Goal: Use online tool/utility: Utilize a website feature to perform a specific function

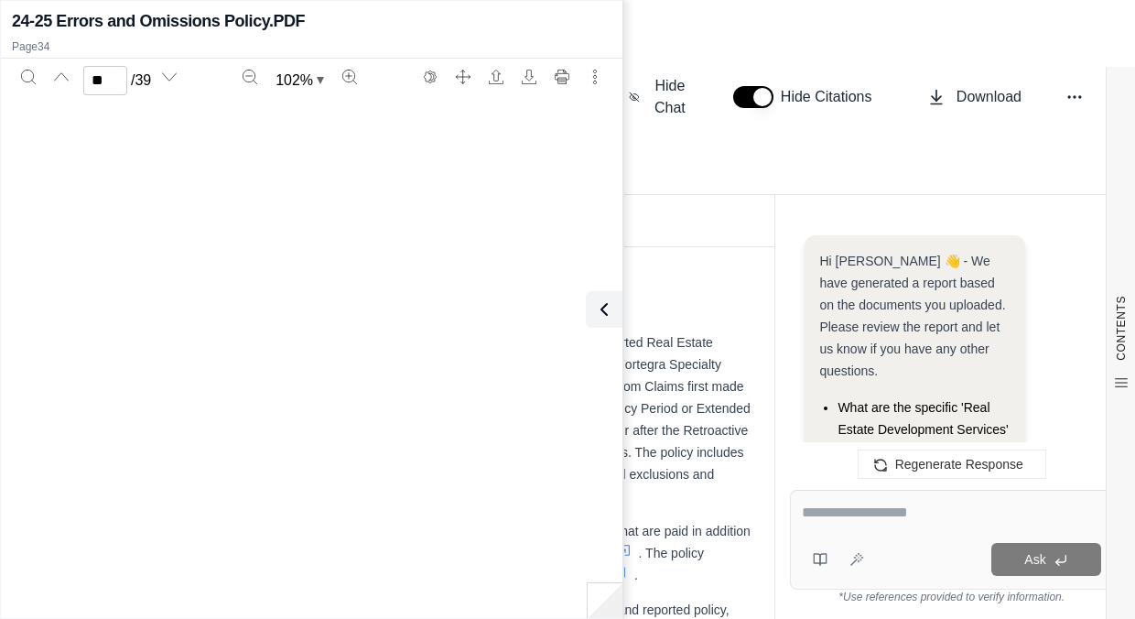
scroll to position [24356, 0]
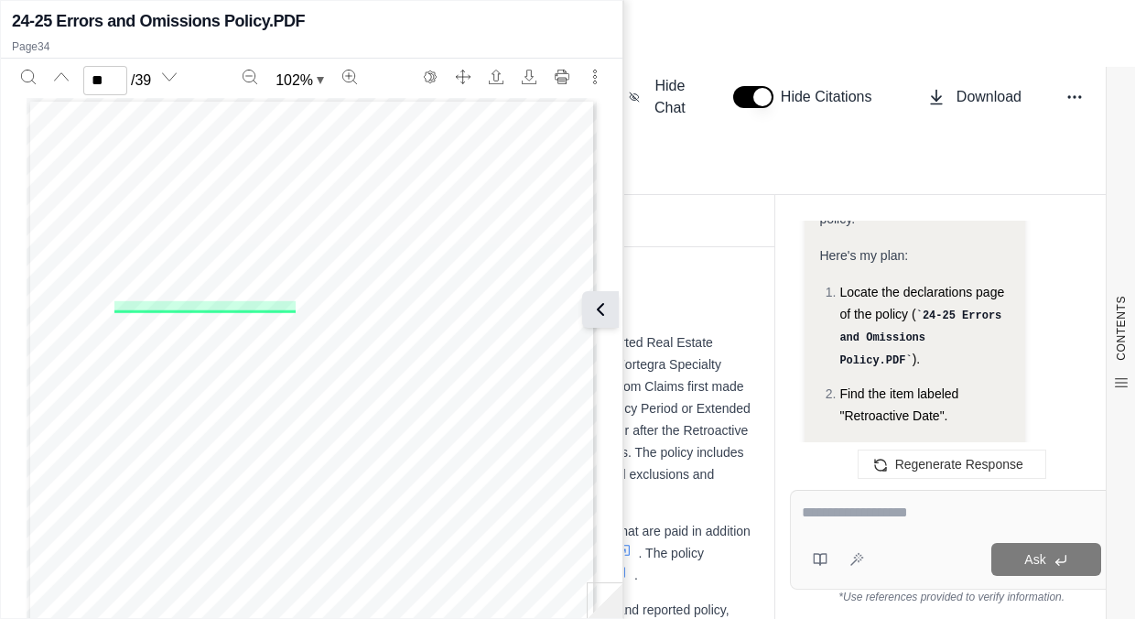
click at [601, 308] on icon at bounding box center [601, 309] width 22 height 22
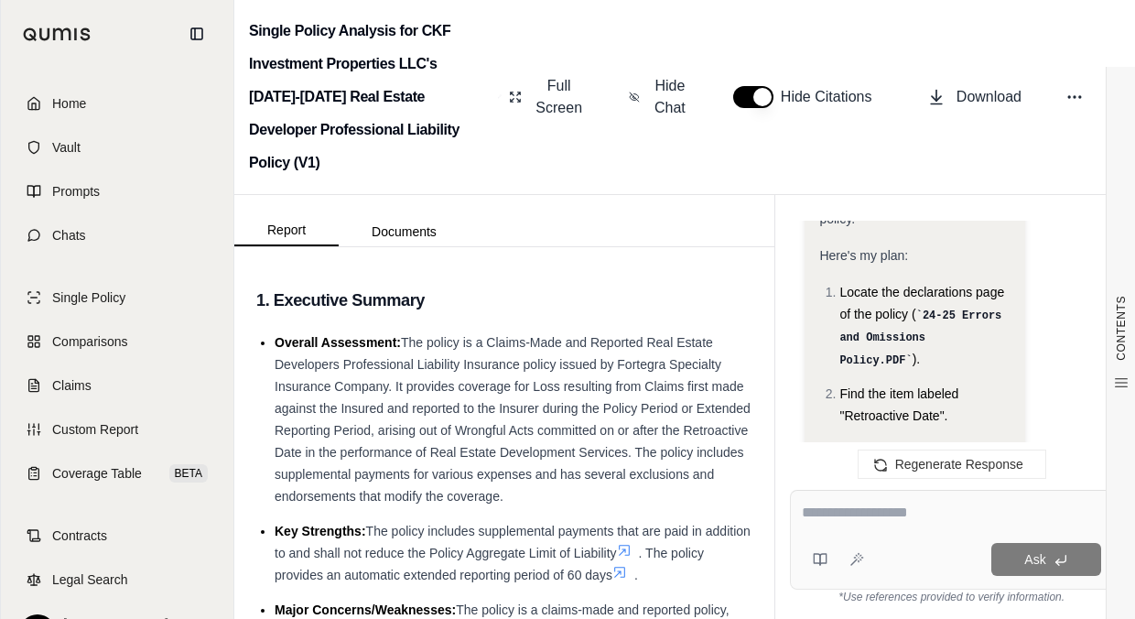
scroll to position [12247, 0]
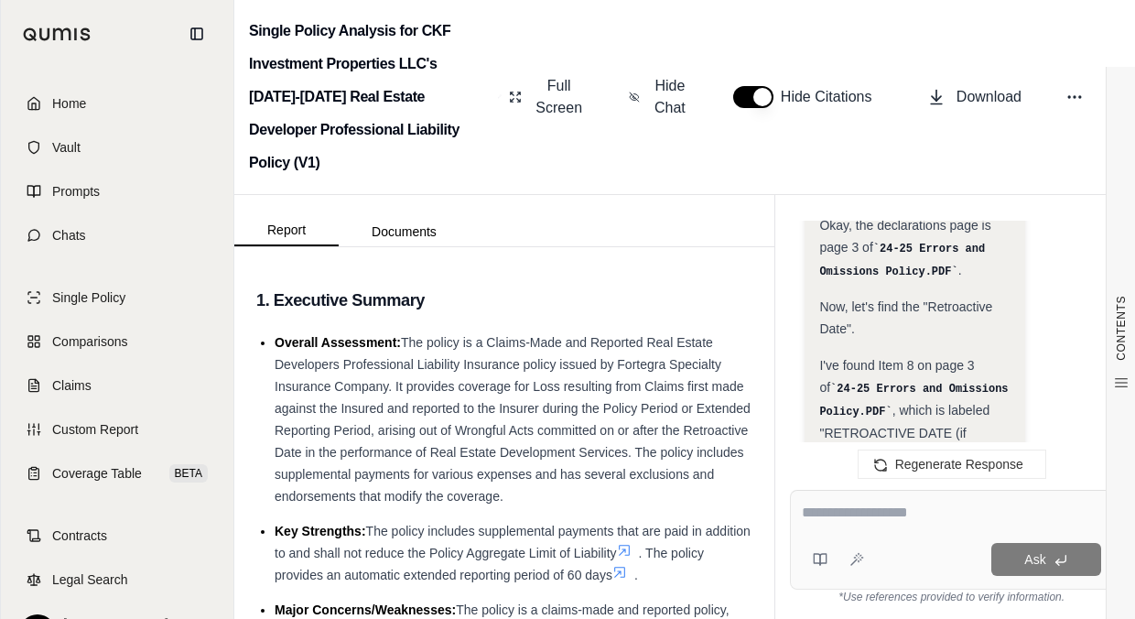
click at [65, 100] on span "Home" at bounding box center [69, 103] width 34 height 18
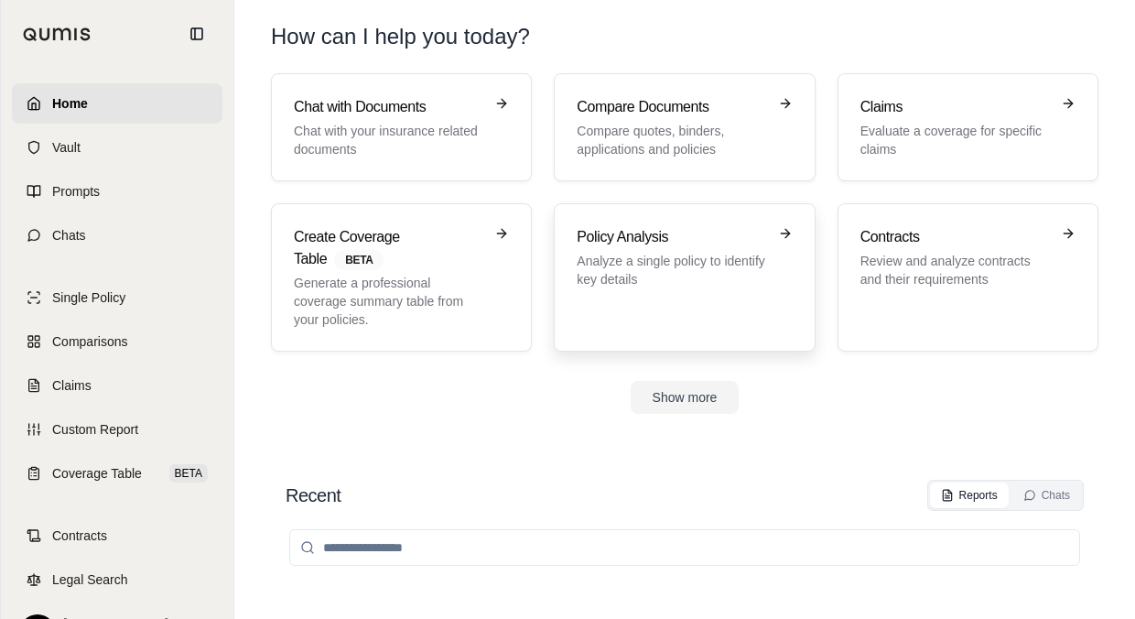
click at [593, 254] on p "Analyze a single policy to identify key details" at bounding box center [671, 270] width 189 height 37
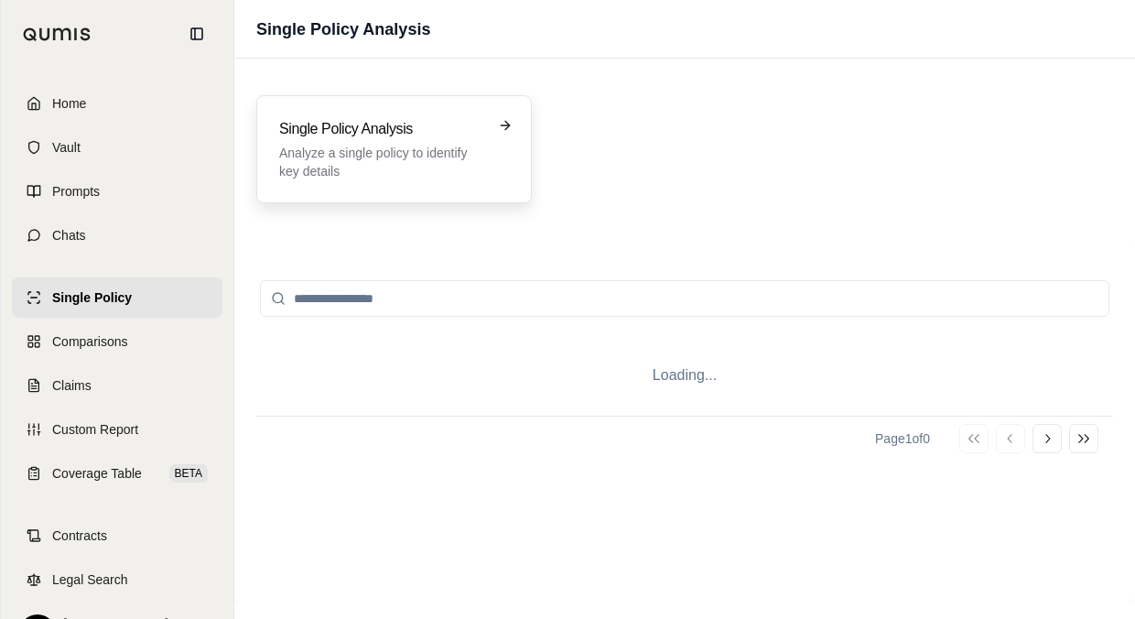
click at [482, 199] on div "Single Policy Analysis Analyze a single policy to identify key details" at bounding box center [394, 149] width 276 height 108
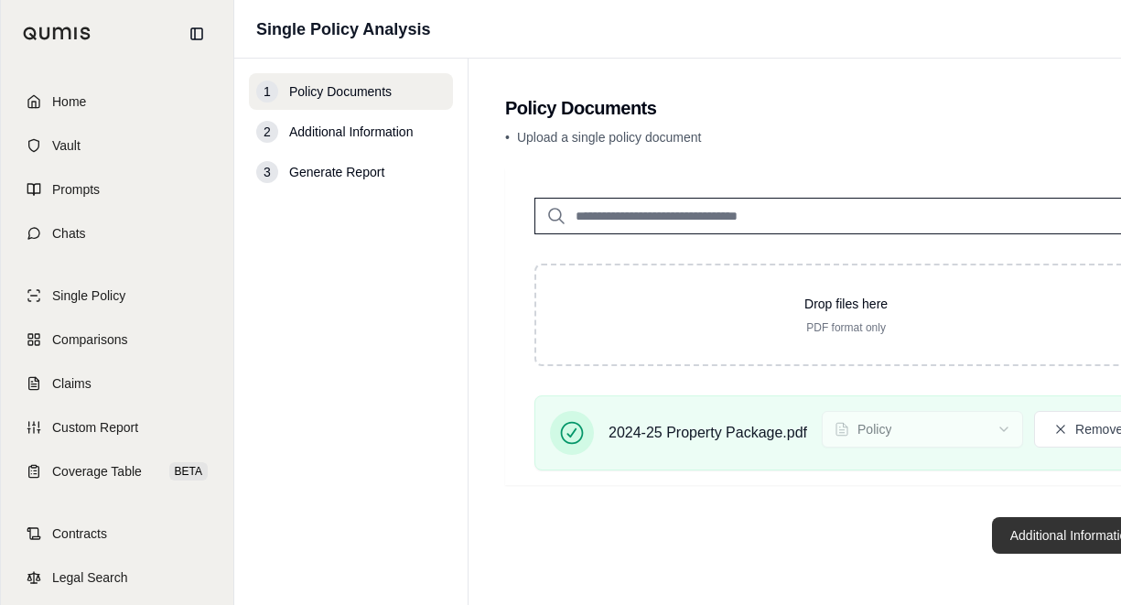
click at [1014, 547] on button "Additional Information →" at bounding box center [1082, 535] width 180 height 37
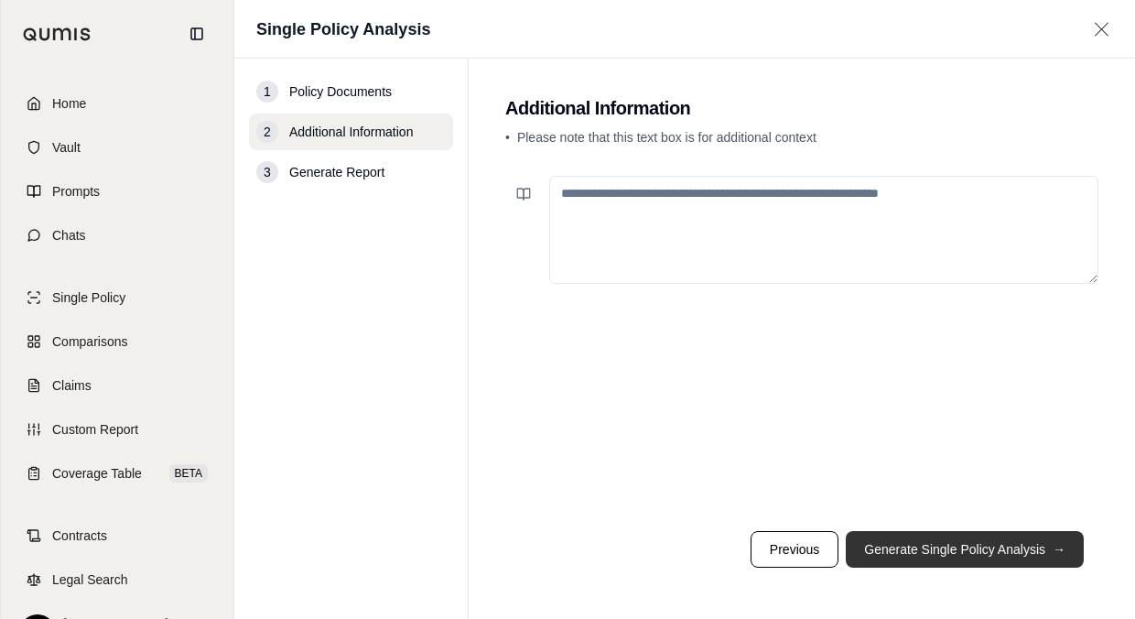
click at [880, 540] on button "Generate Single Policy Analysis →" at bounding box center [965, 549] width 238 height 37
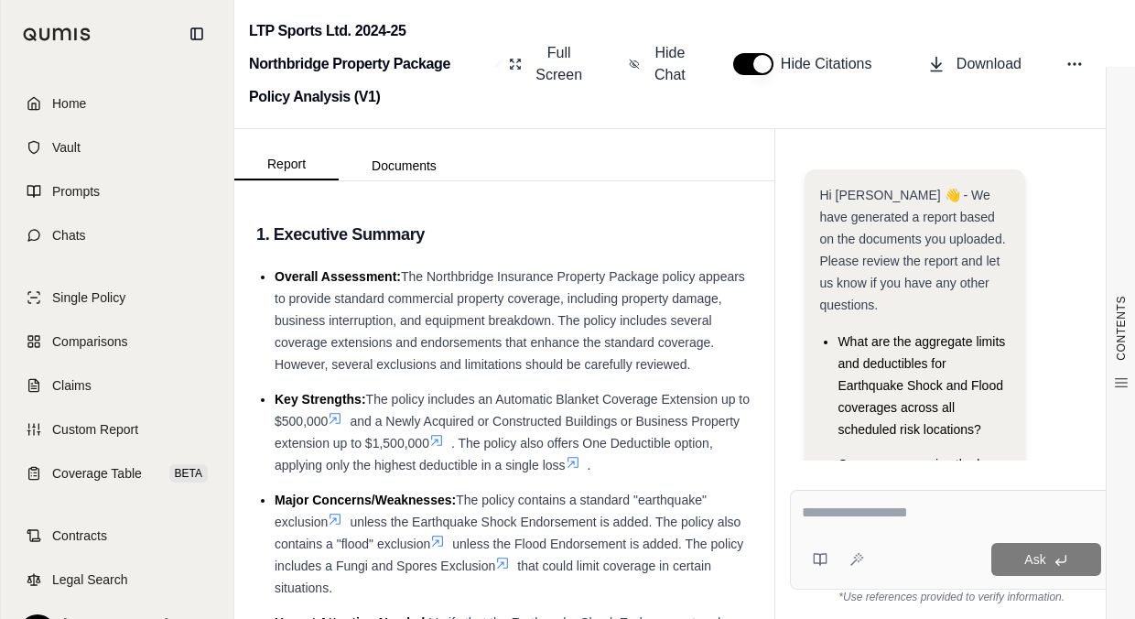
scroll to position [58, 0]
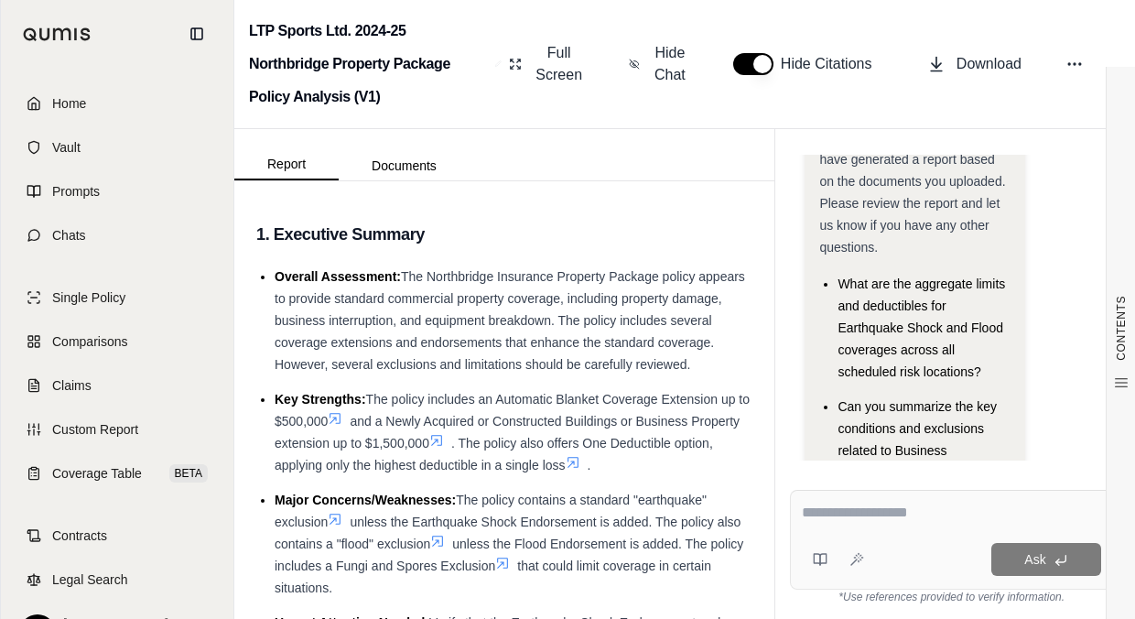
click at [882, 518] on textarea at bounding box center [951, 513] width 299 height 22
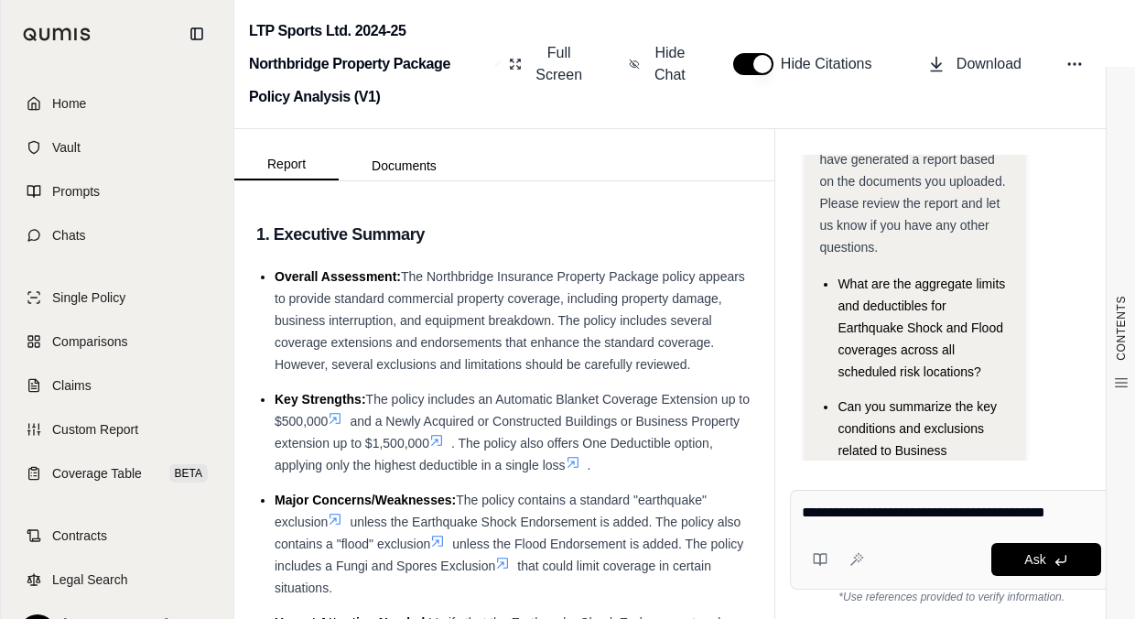
type textarea "**********"
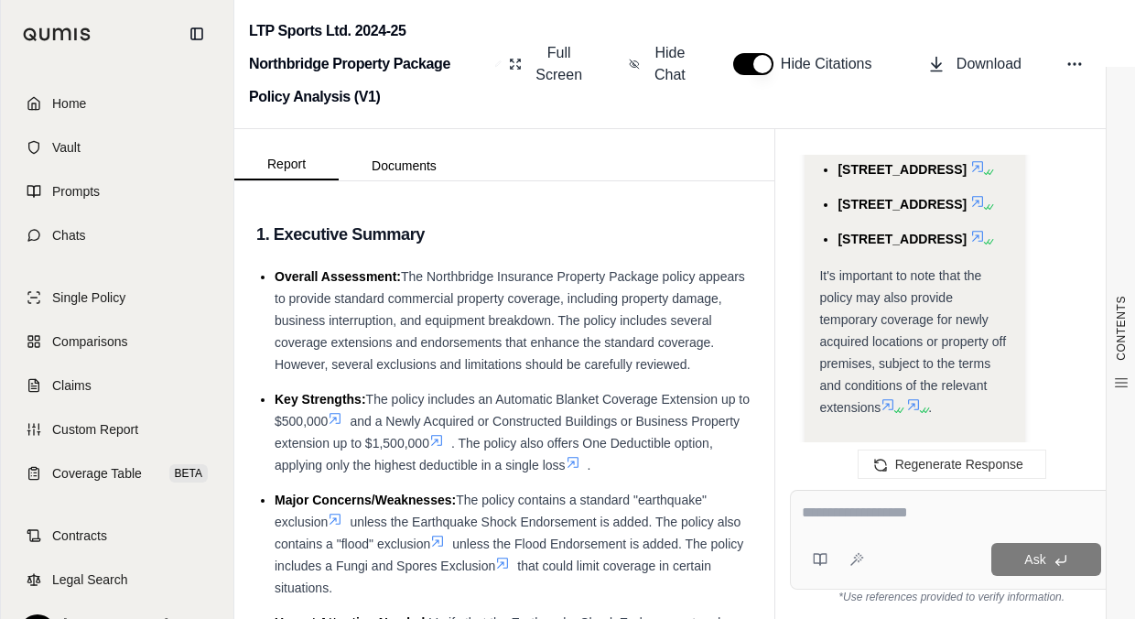
scroll to position [3031, 0]
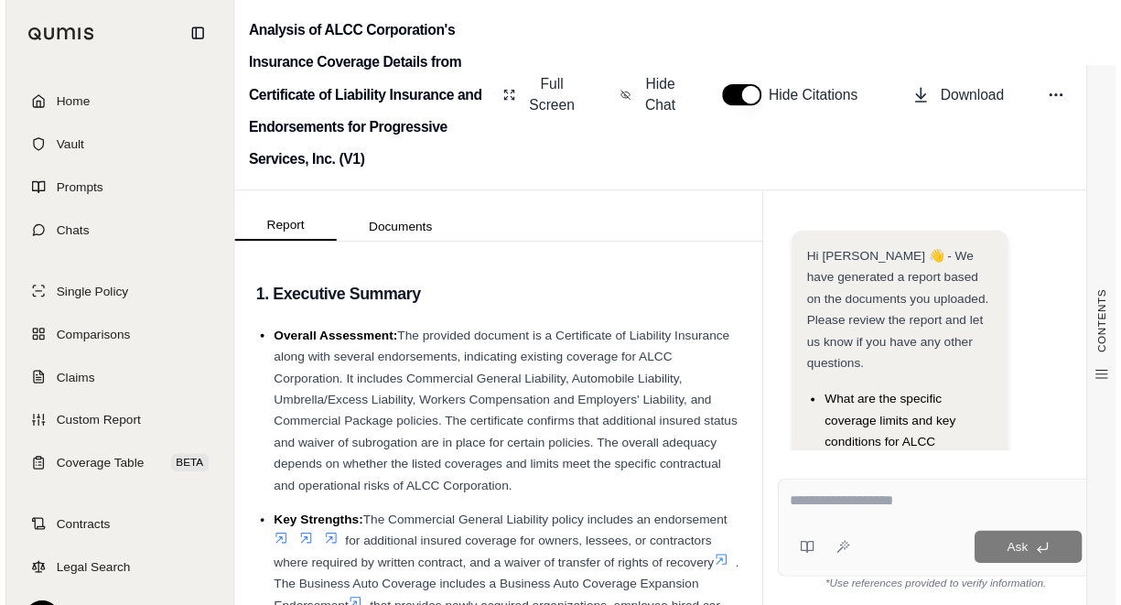
scroll to position [189, 0]
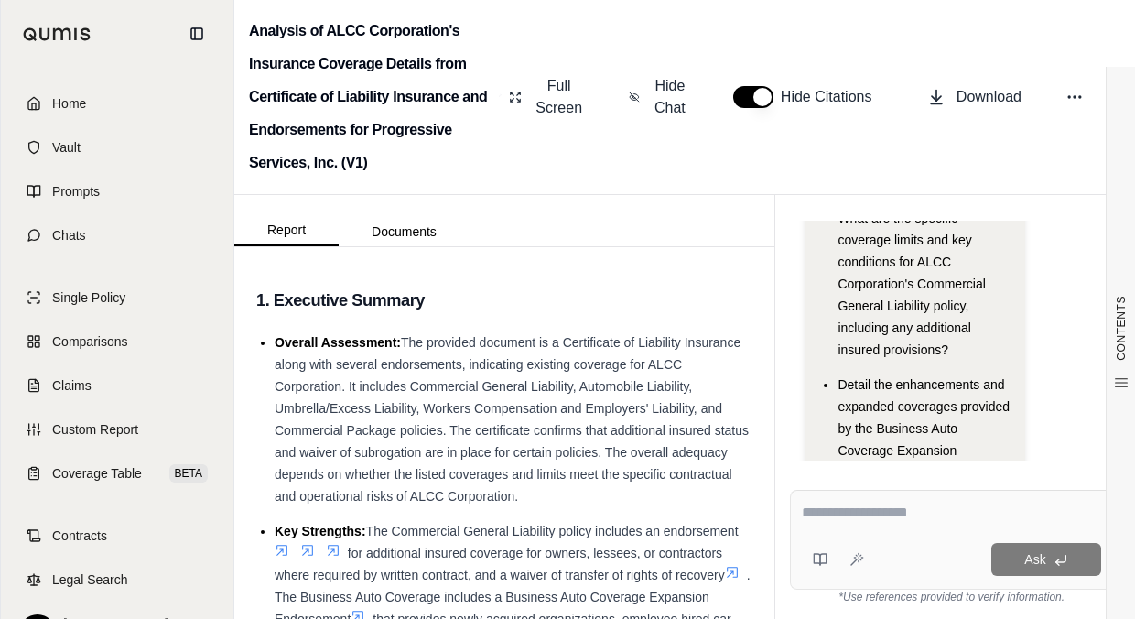
click at [64, 97] on span "Home" at bounding box center [69, 103] width 34 height 18
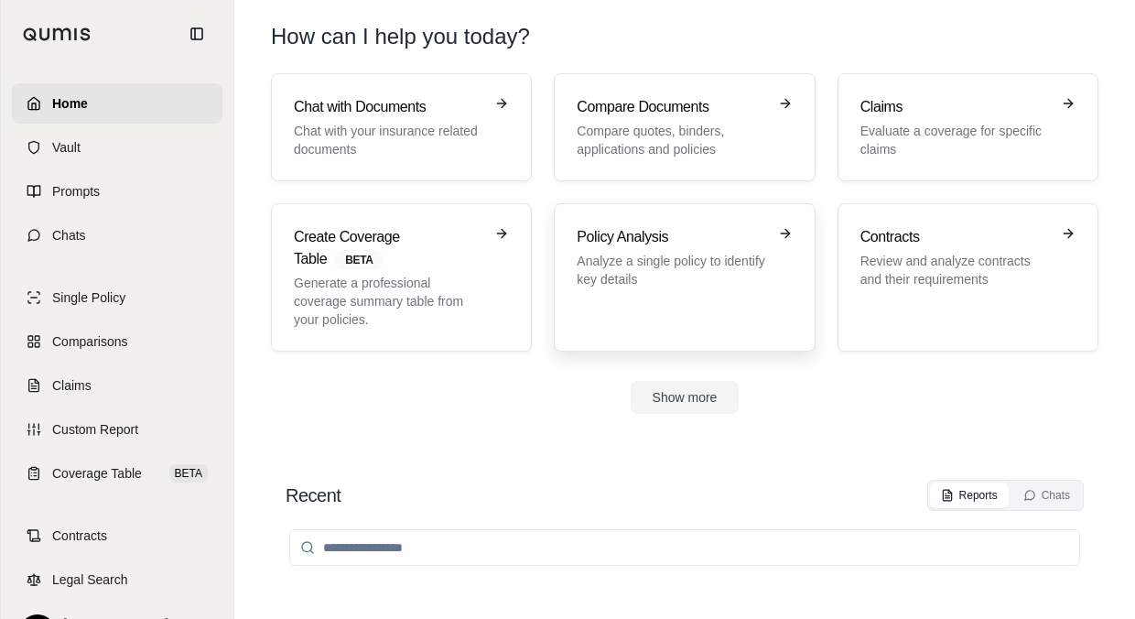
click at [640, 300] on div "Policy Analysis Analyze a single policy to identify key details" at bounding box center [684, 277] width 215 height 103
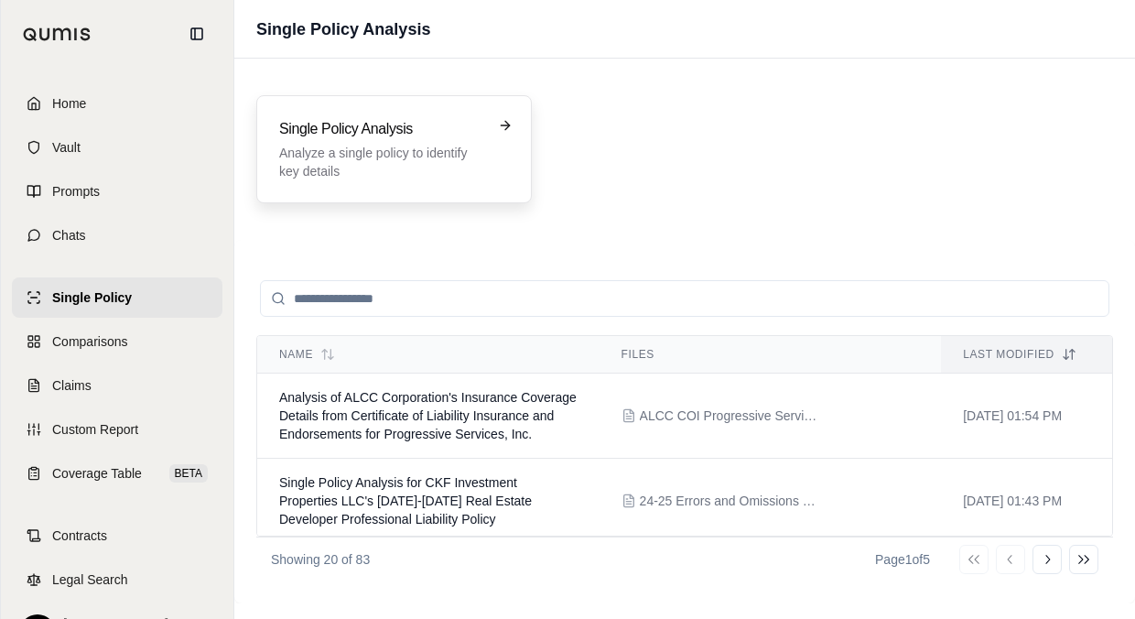
click at [375, 165] on p "Analyze a single policy to identify key details" at bounding box center [381, 162] width 204 height 37
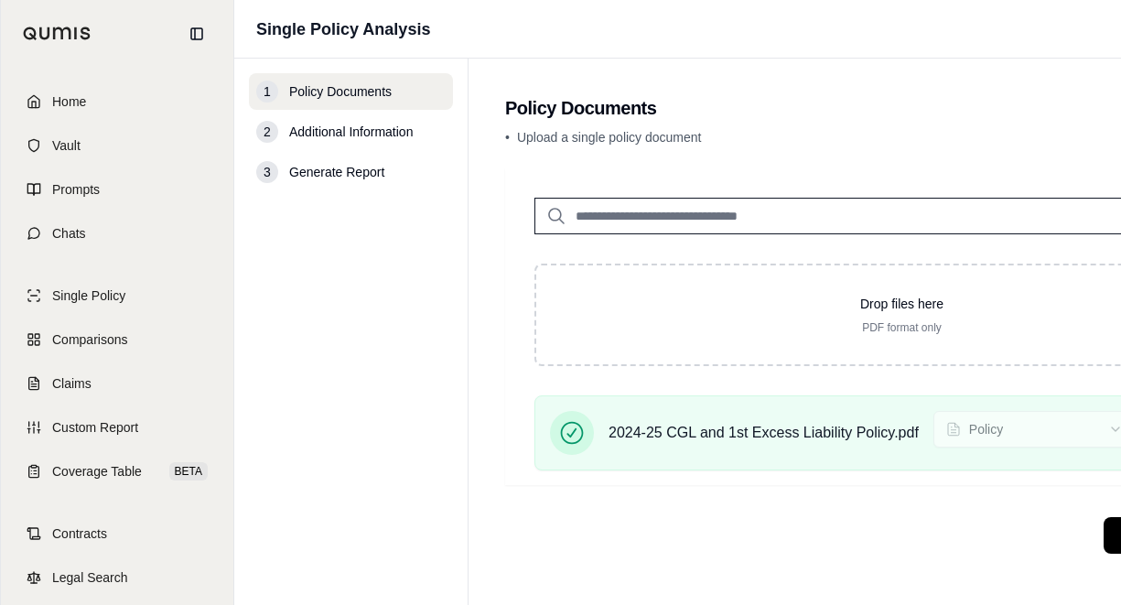
scroll to position [14, 0]
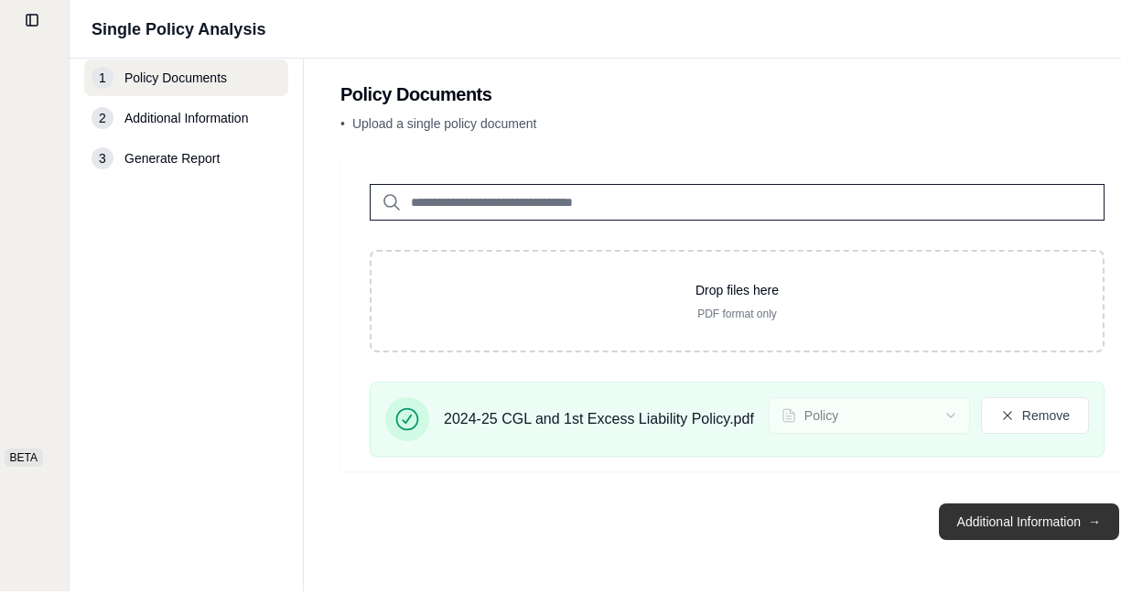
click at [996, 537] on button "Additional Information →" at bounding box center [1029, 521] width 180 height 37
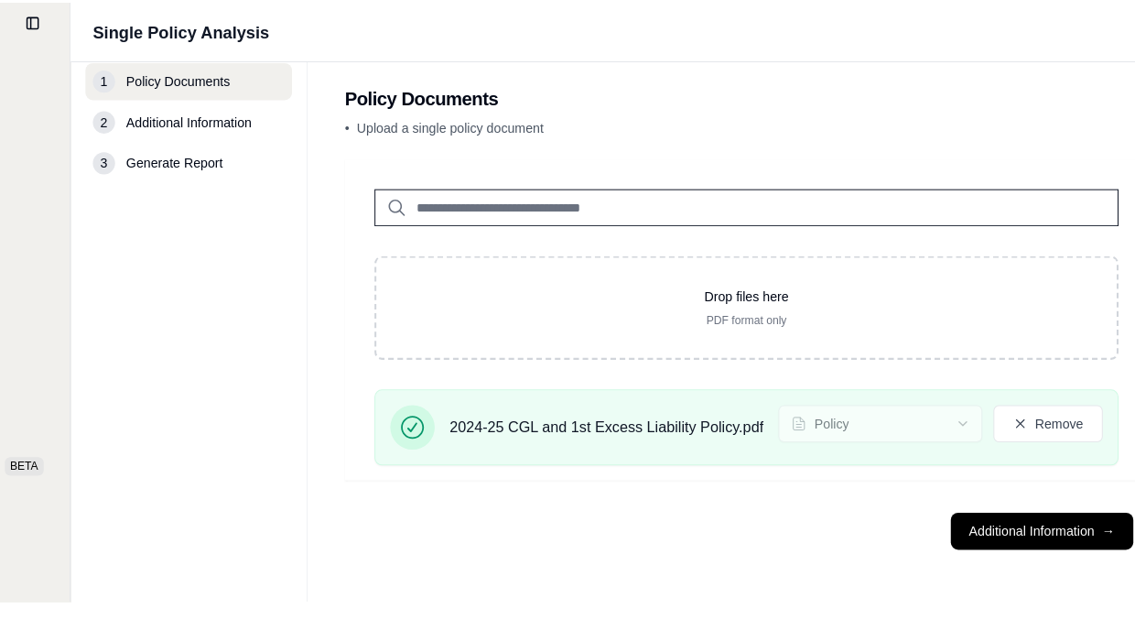
scroll to position [0, 0]
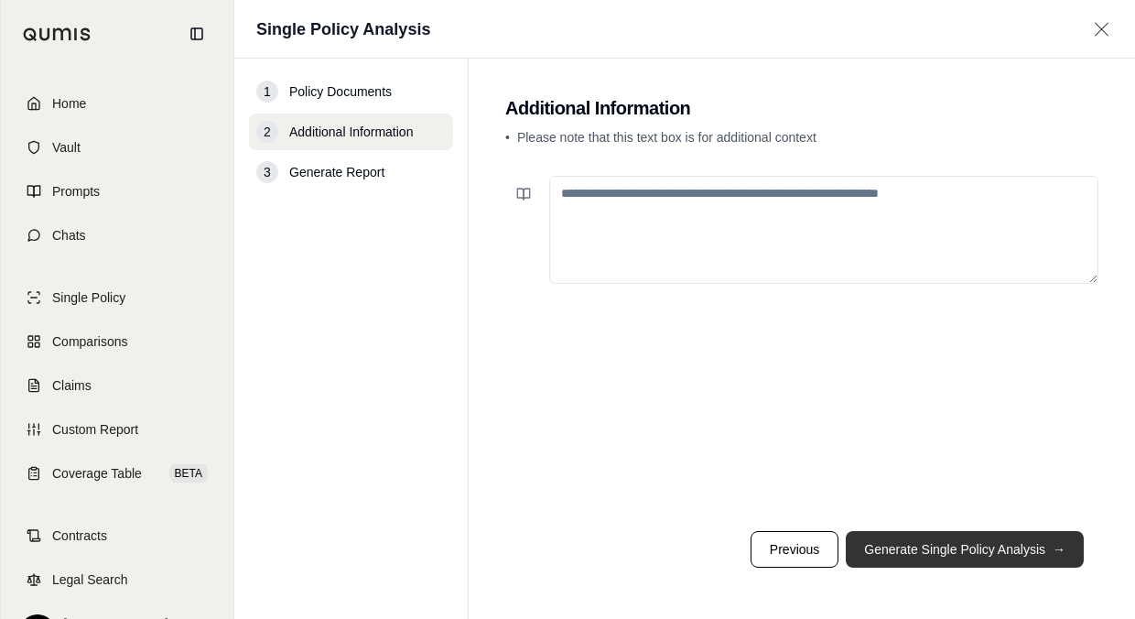
click at [897, 542] on button "Generate Single Policy Analysis →" at bounding box center [965, 549] width 238 height 37
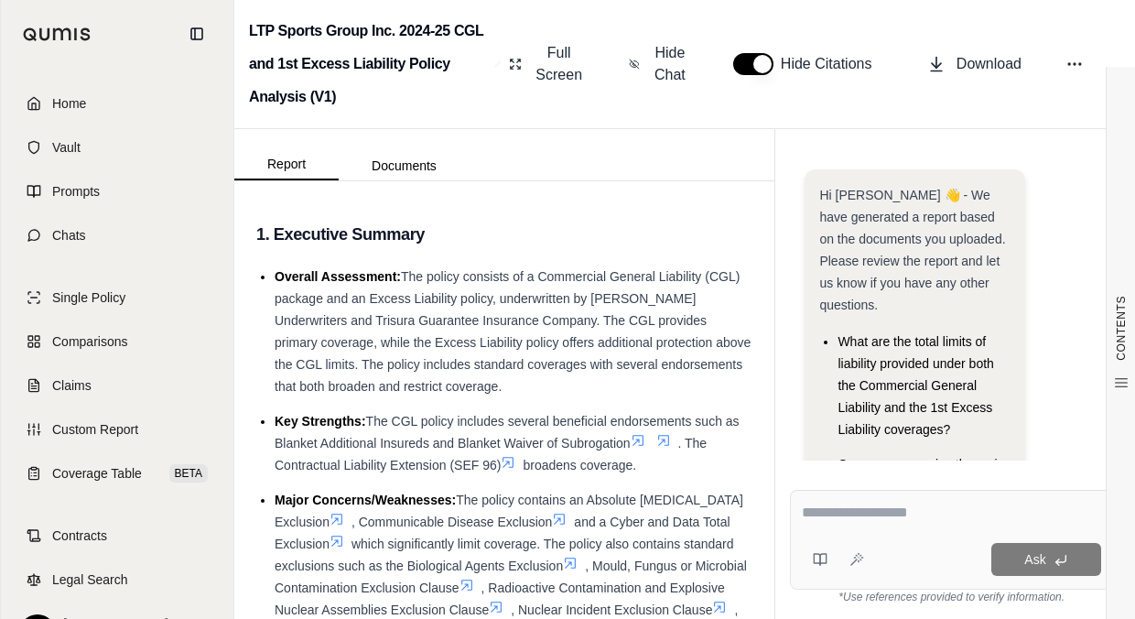
scroll to position [58, 0]
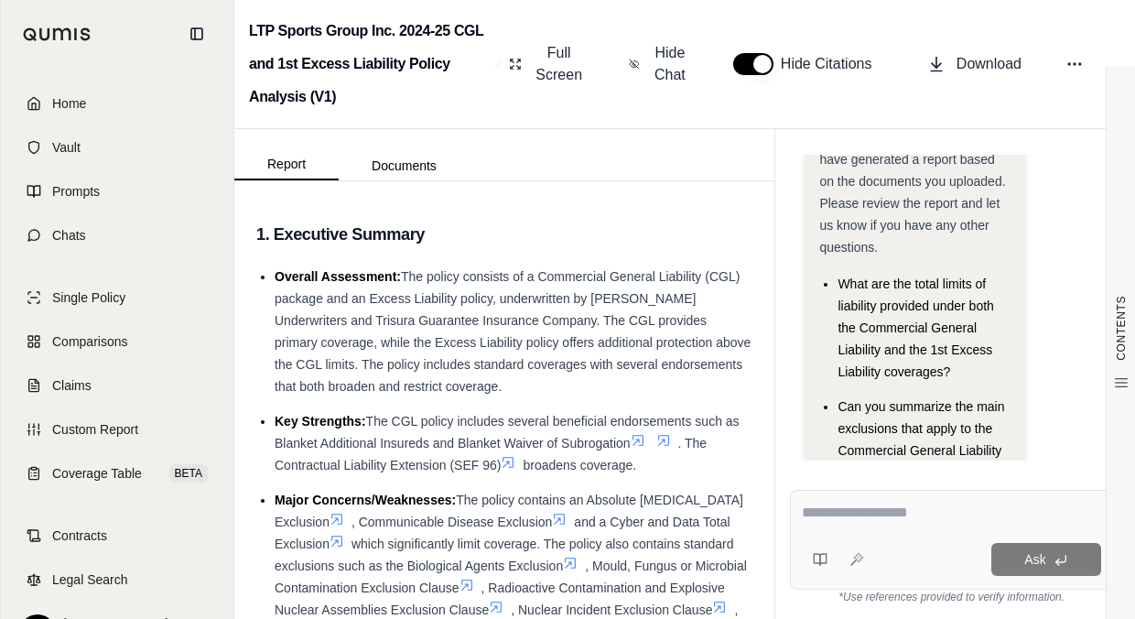
click at [861, 503] on textarea at bounding box center [951, 513] width 299 height 22
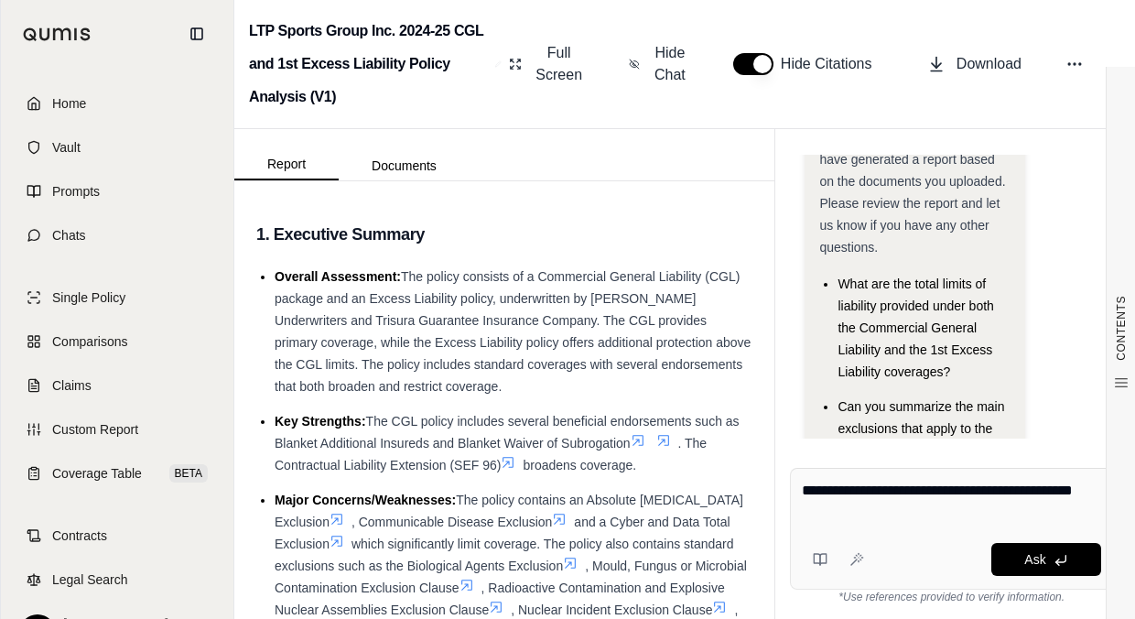
type textarea "**********"
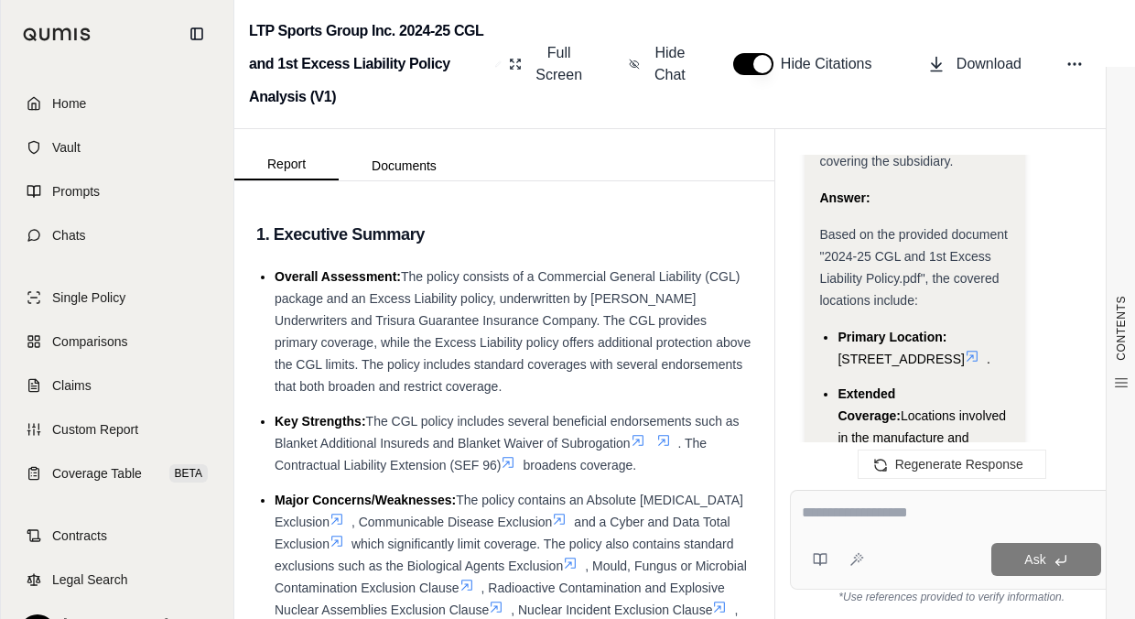
scroll to position [2785, 0]
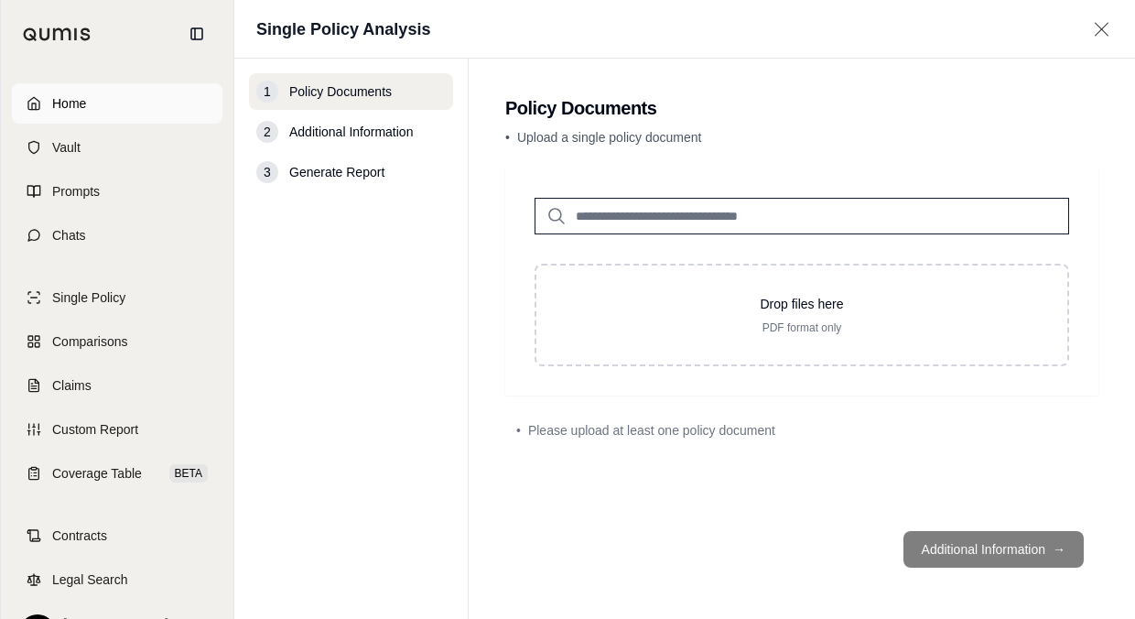
click at [109, 116] on link "Home" at bounding box center [117, 103] width 211 height 40
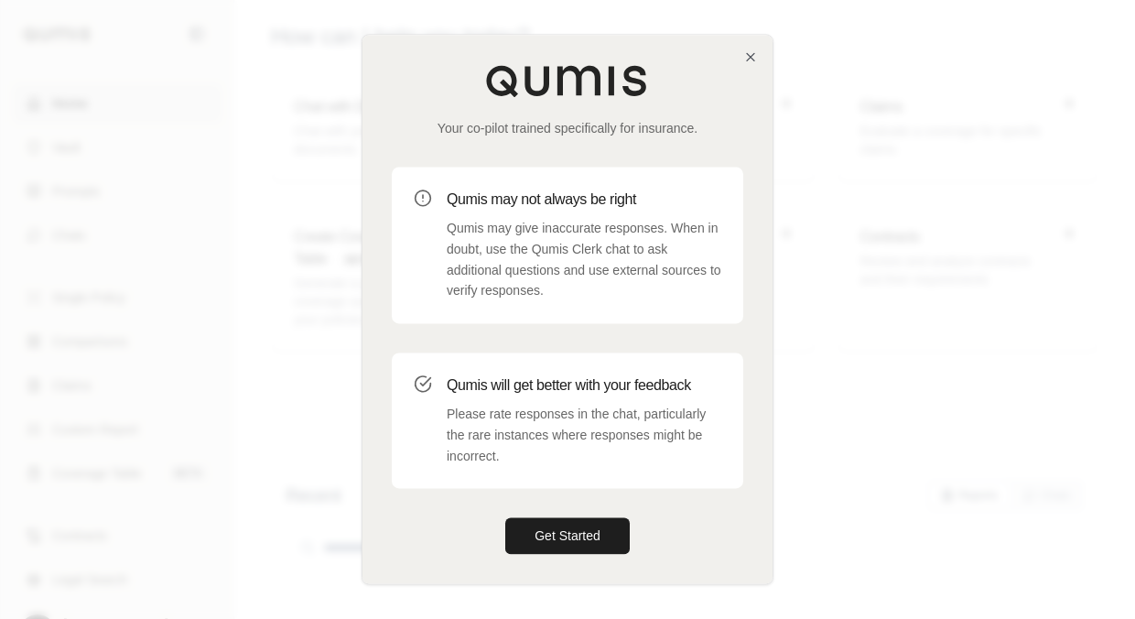
drag, startPoint x: 574, startPoint y: 523, endPoint x: 554, endPoint y: 438, distance: 87.5
click at [575, 523] on button "Get Started" at bounding box center [567, 536] width 125 height 37
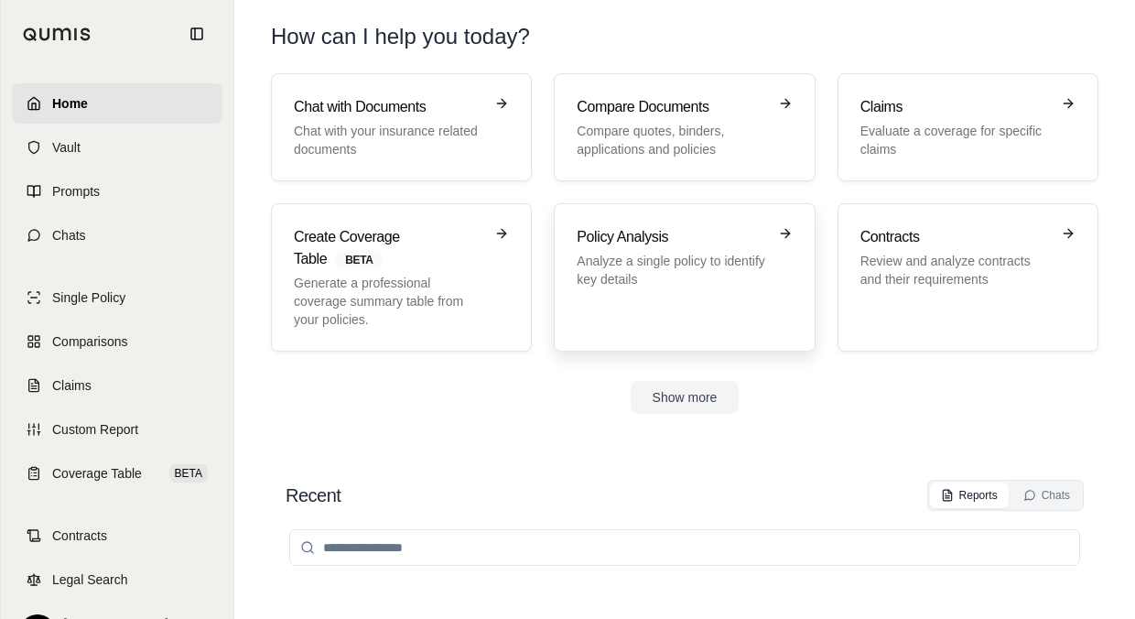
click at [617, 265] on p "Analyze a single policy to identify key details" at bounding box center [671, 270] width 189 height 37
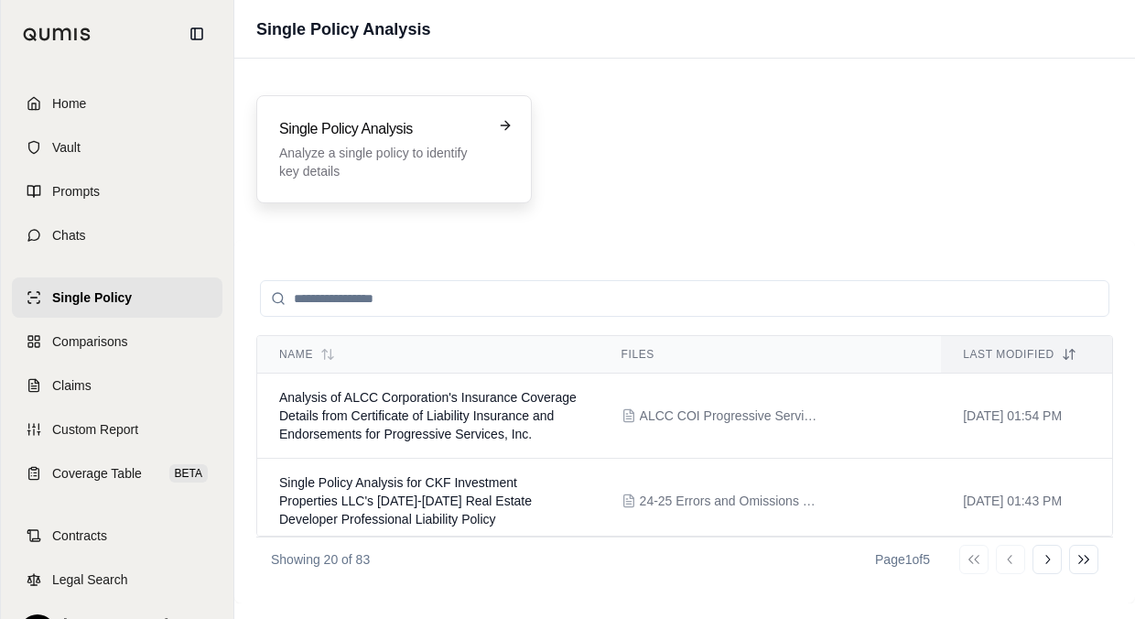
click at [451, 181] on div "Single Policy Analysis Analyze a single policy to identify key details" at bounding box center [394, 149] width 276 height 108
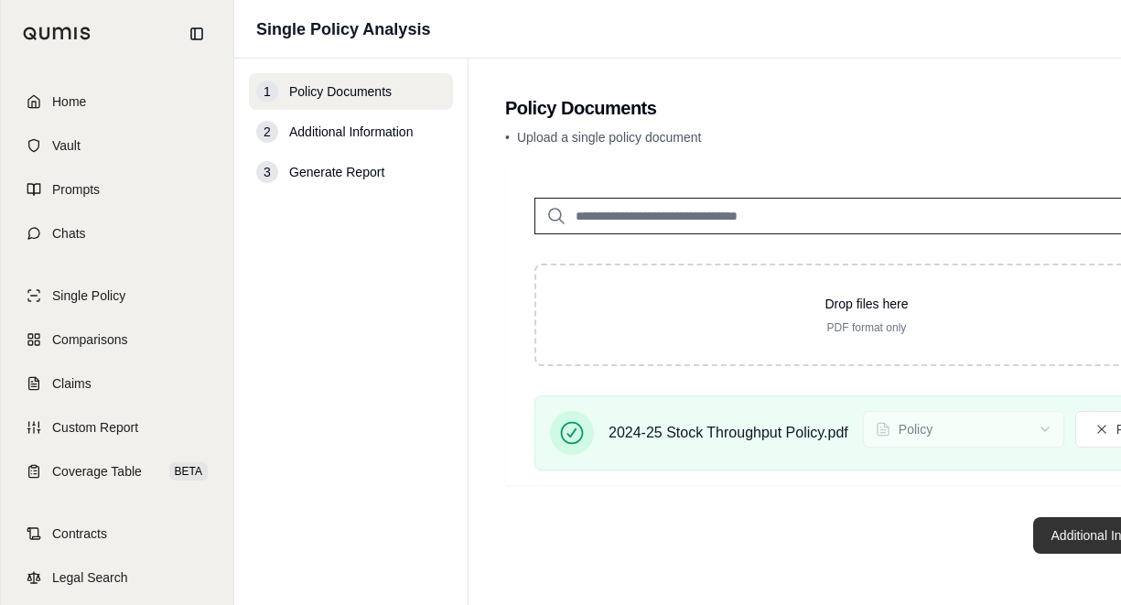
click at [1045, 540] on button "Additional Information →" at bounding box center [1124, 535] width 180 height 37
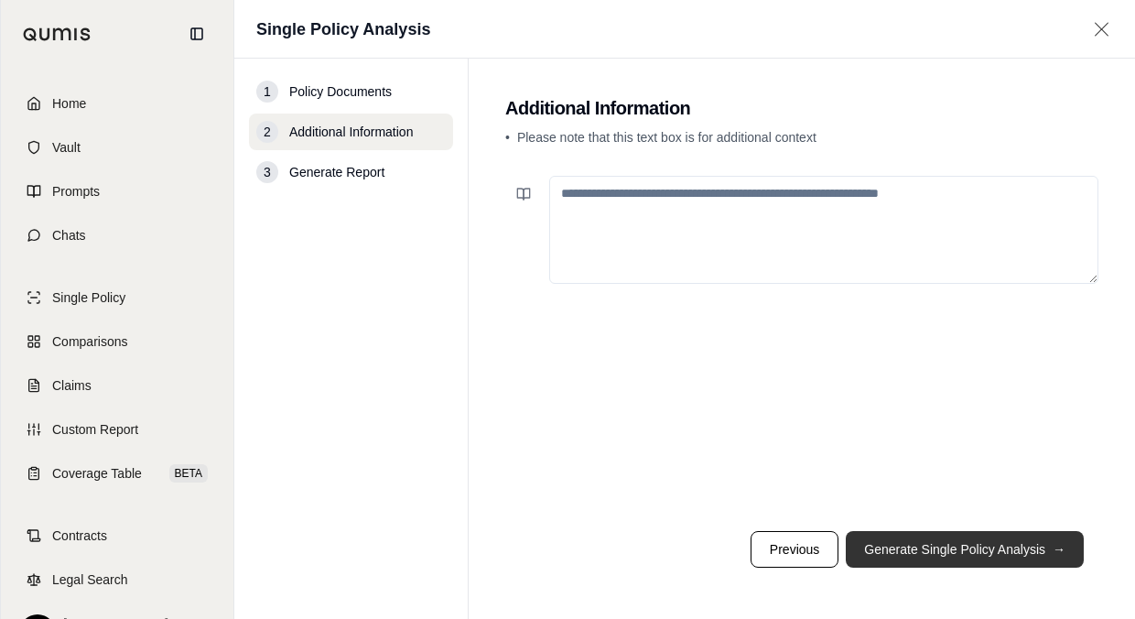
click at [902, 552] on button "Generate Single Policy Analysis →" at bounding box center [965, 549] width 238 height 37
